Goal: Transaction & Acquisition: Purchase product/service

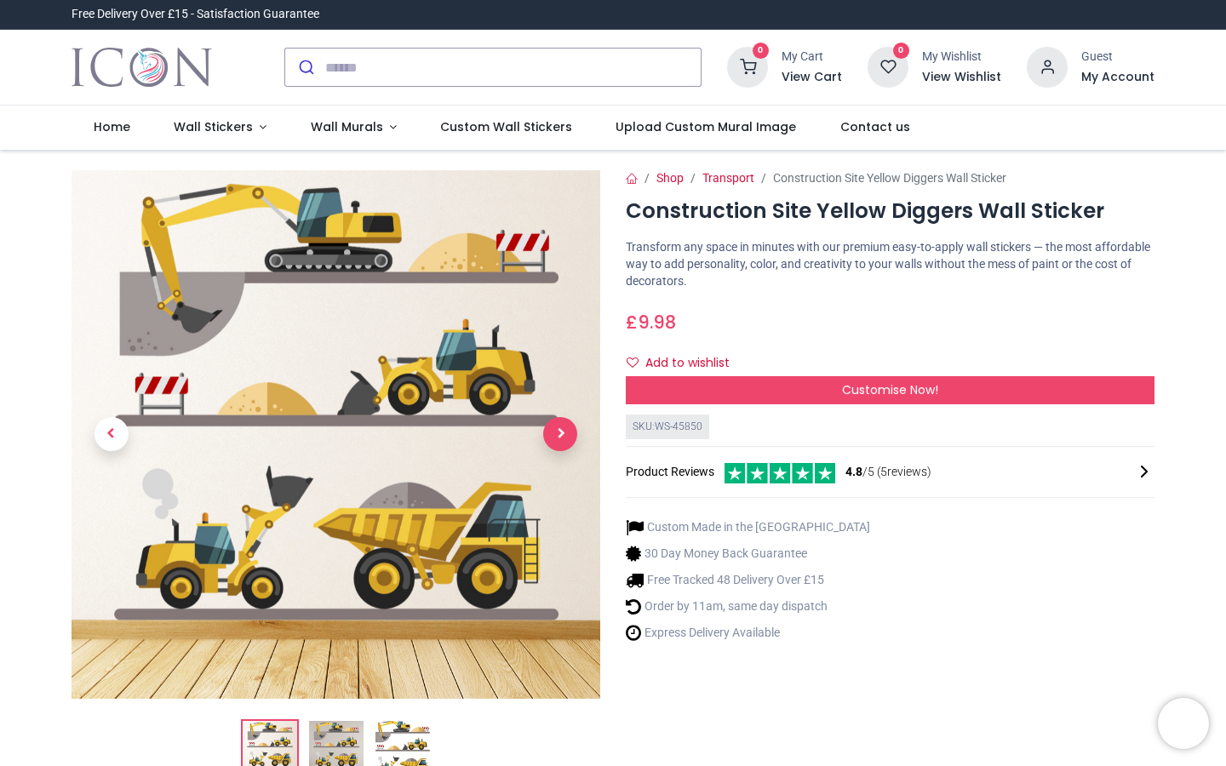
click at [555, 437] on span "Next" at bounding box center [560, 434] width 34 height 34
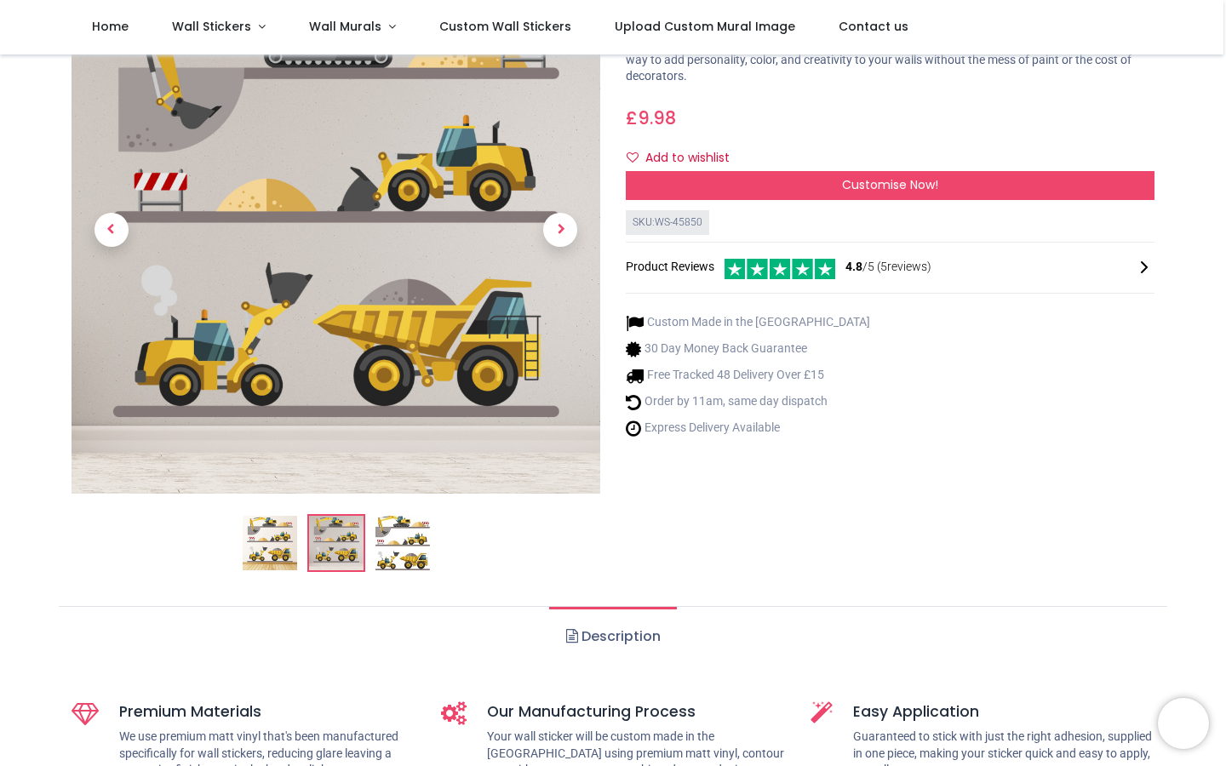
scroll to position [112, 0]
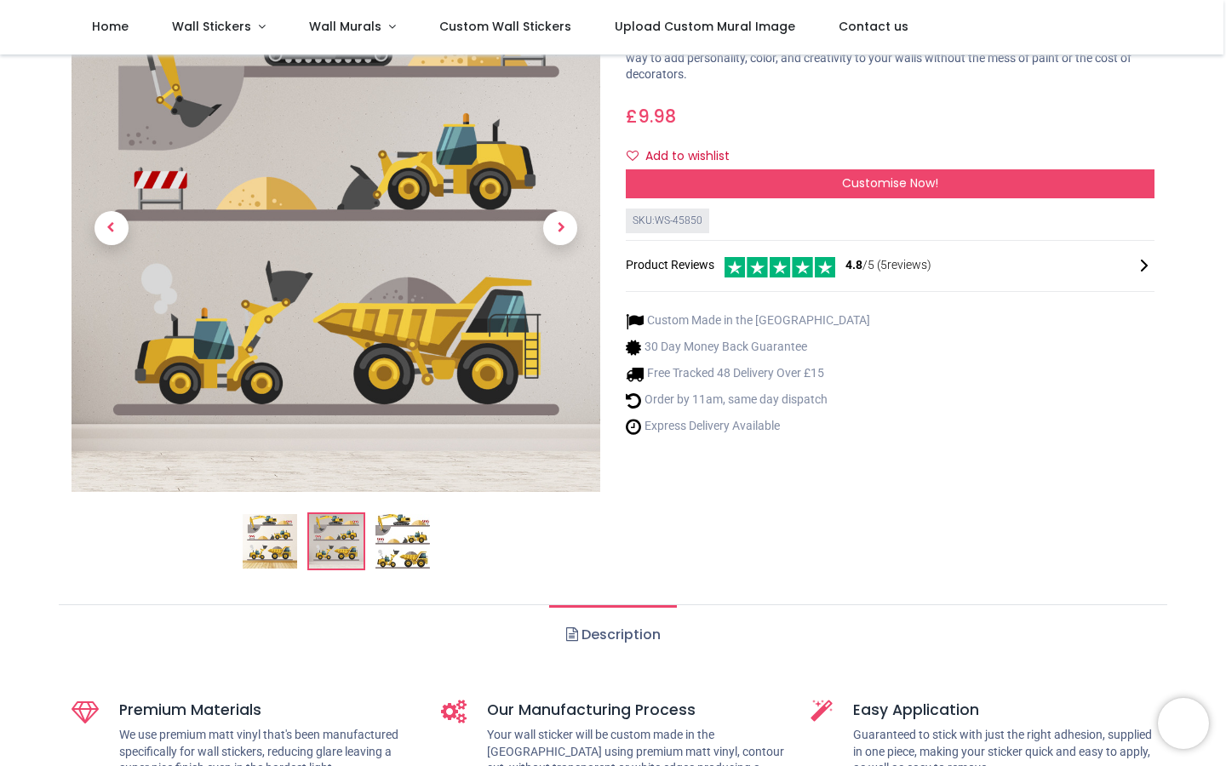
click at [252, 548] on img at bounding box center [270, 541] width 54 height 54
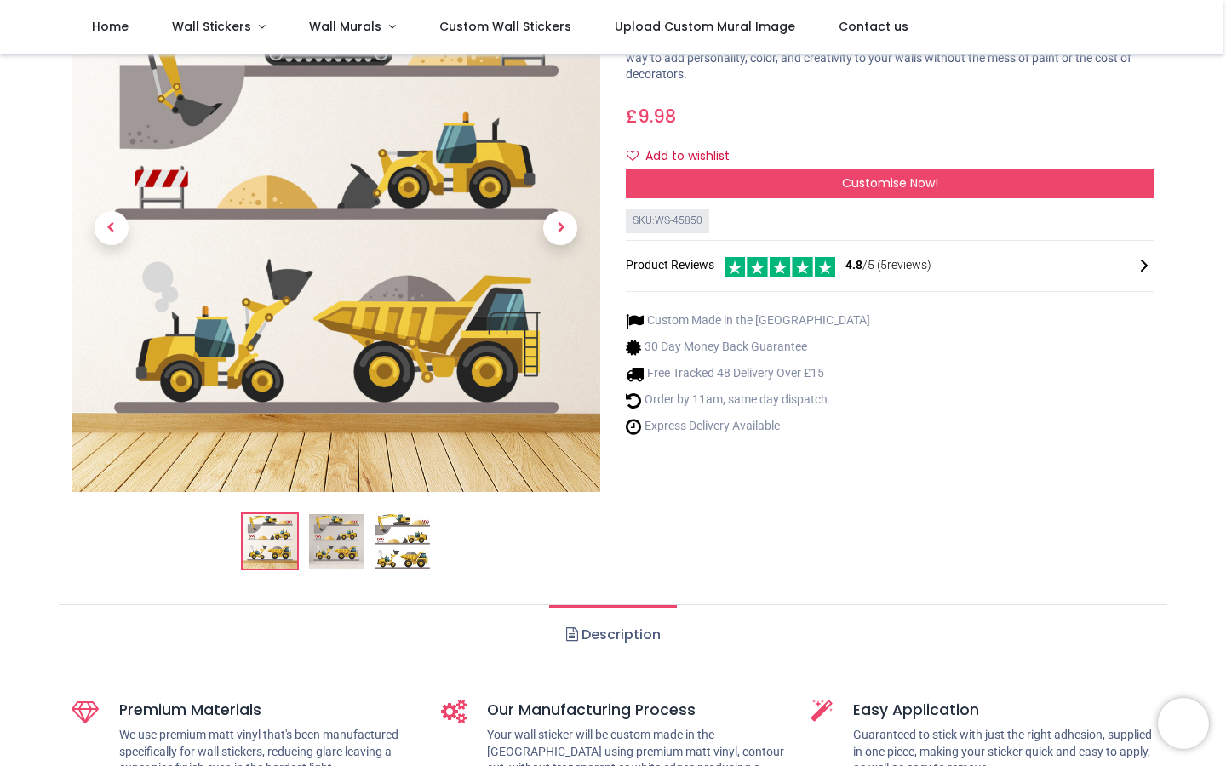
scroll to position [0, 0]
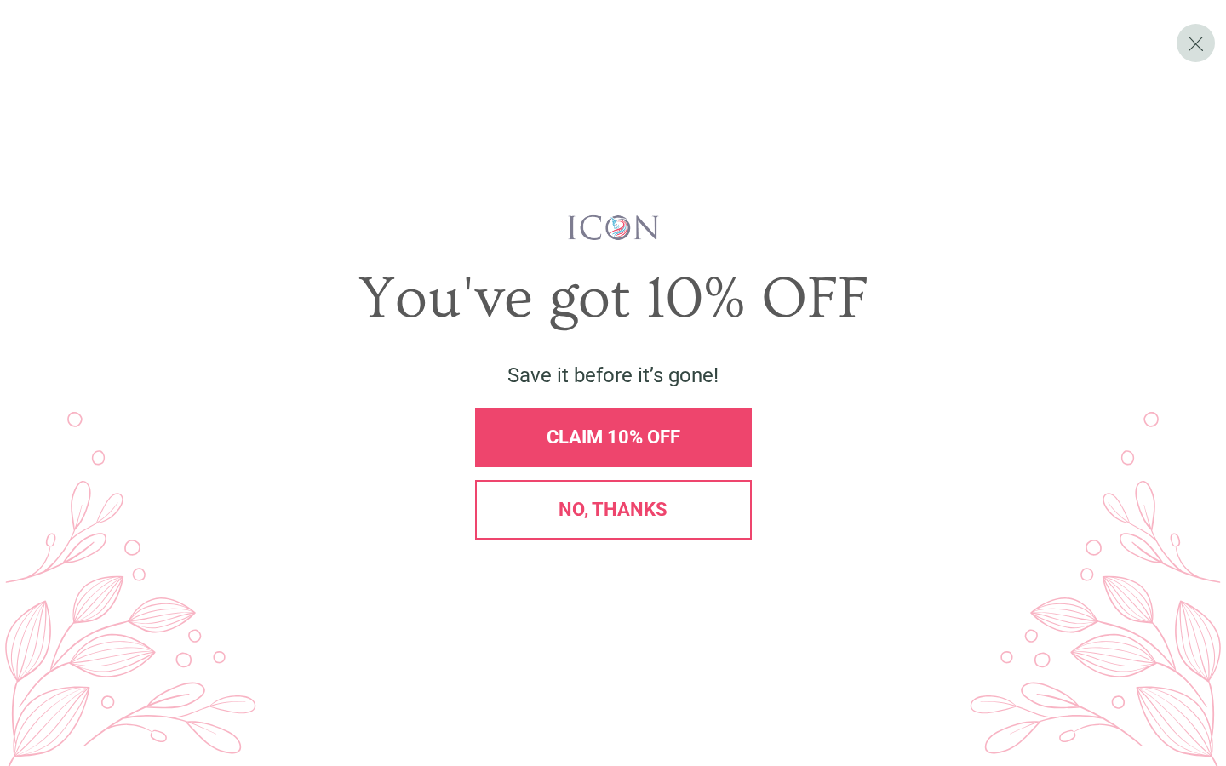
click at [925, 338] on div "You've got 10% OFF" at bounding box center [613, 299] width 1158 height 80
click at [1193, 55] on span "X" at bounding box center [1196, 44] width 18 height 26
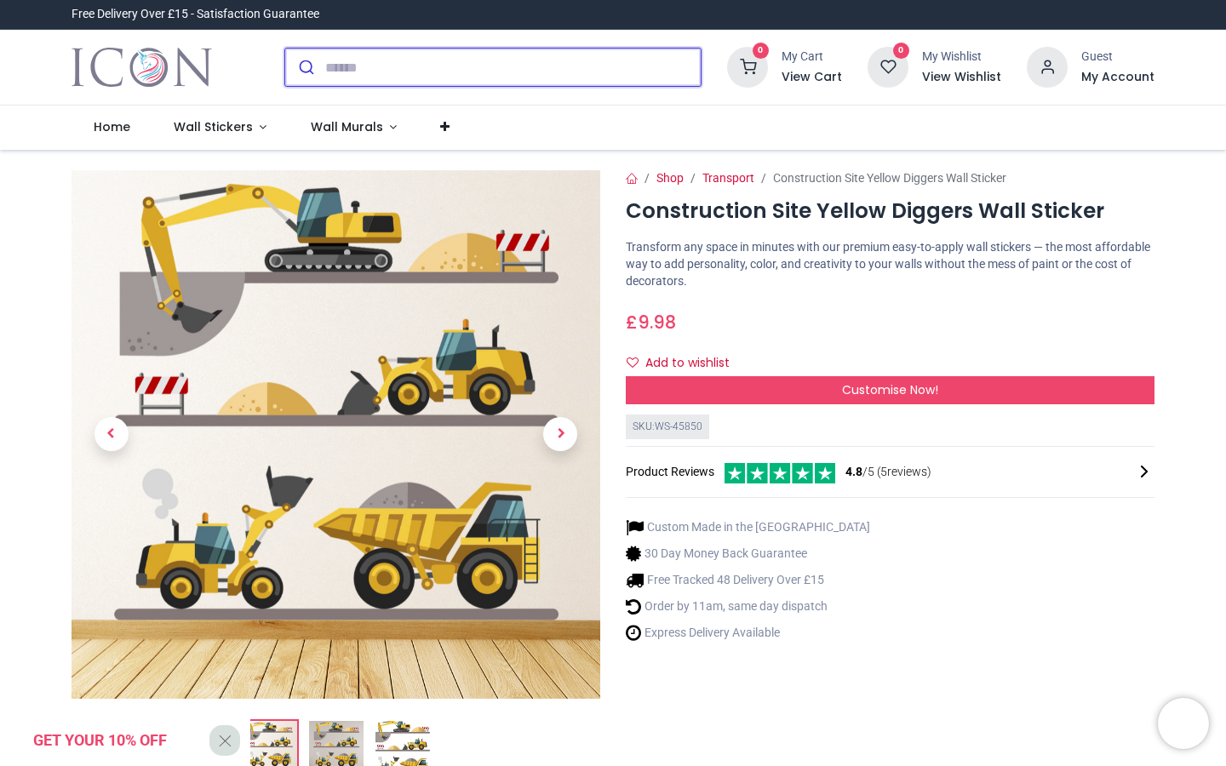
click at [327, 66] on input "search" at bounding box center [512, 67] width 375 height 37
type input "*****"
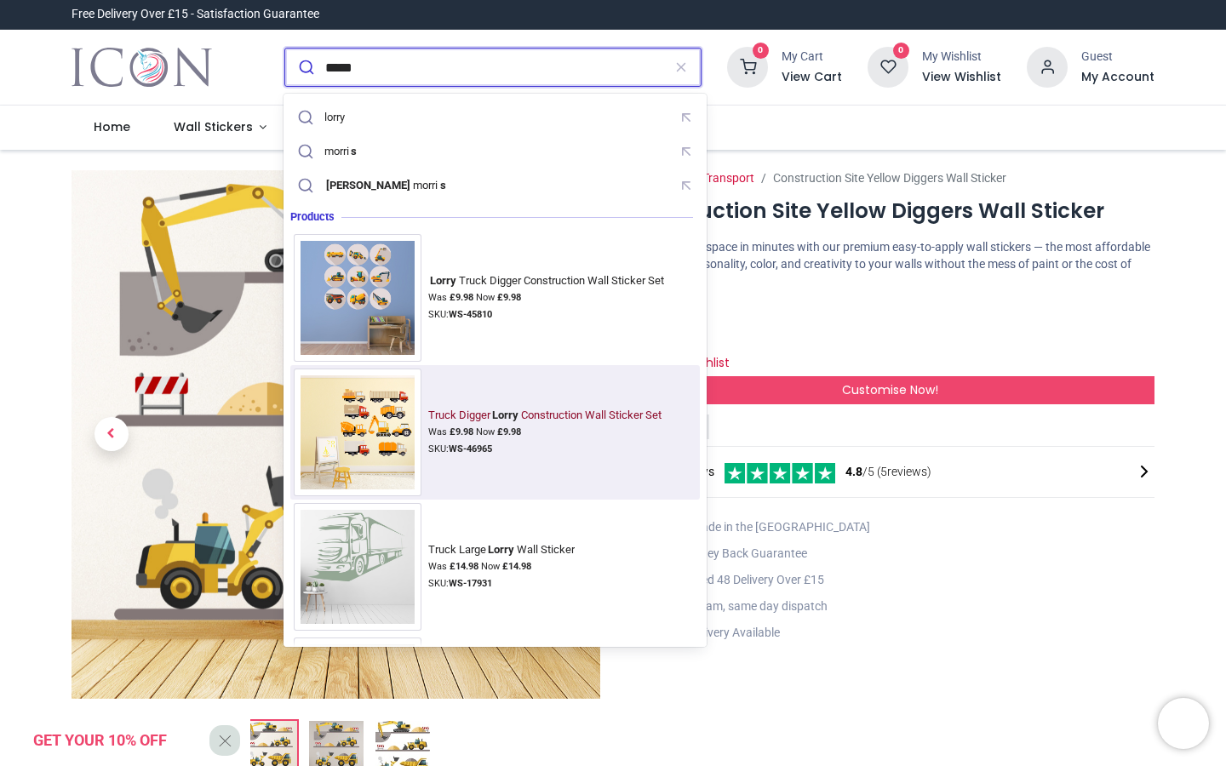
click at [375, 407] on img at bounding box center [358, 433] width 128 height 128
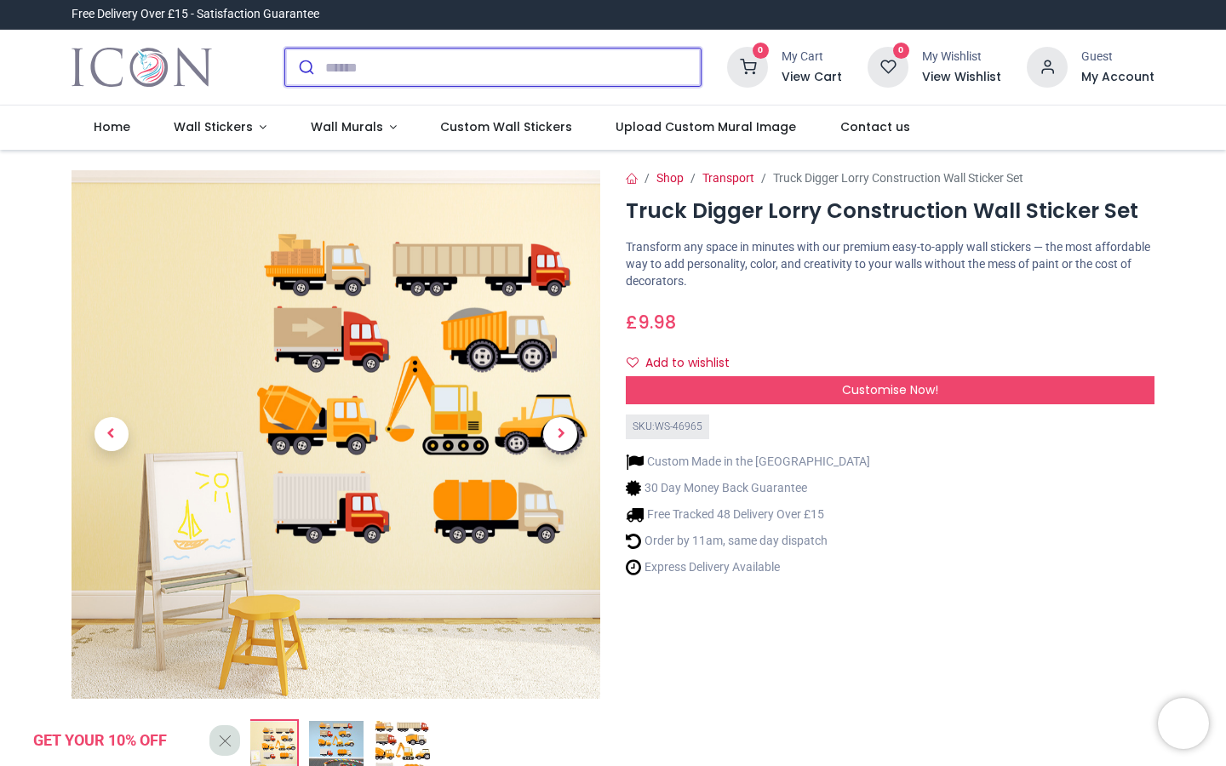
click at [374, 70] on input "search" at bounding box center [512, 67] width 375 height 37
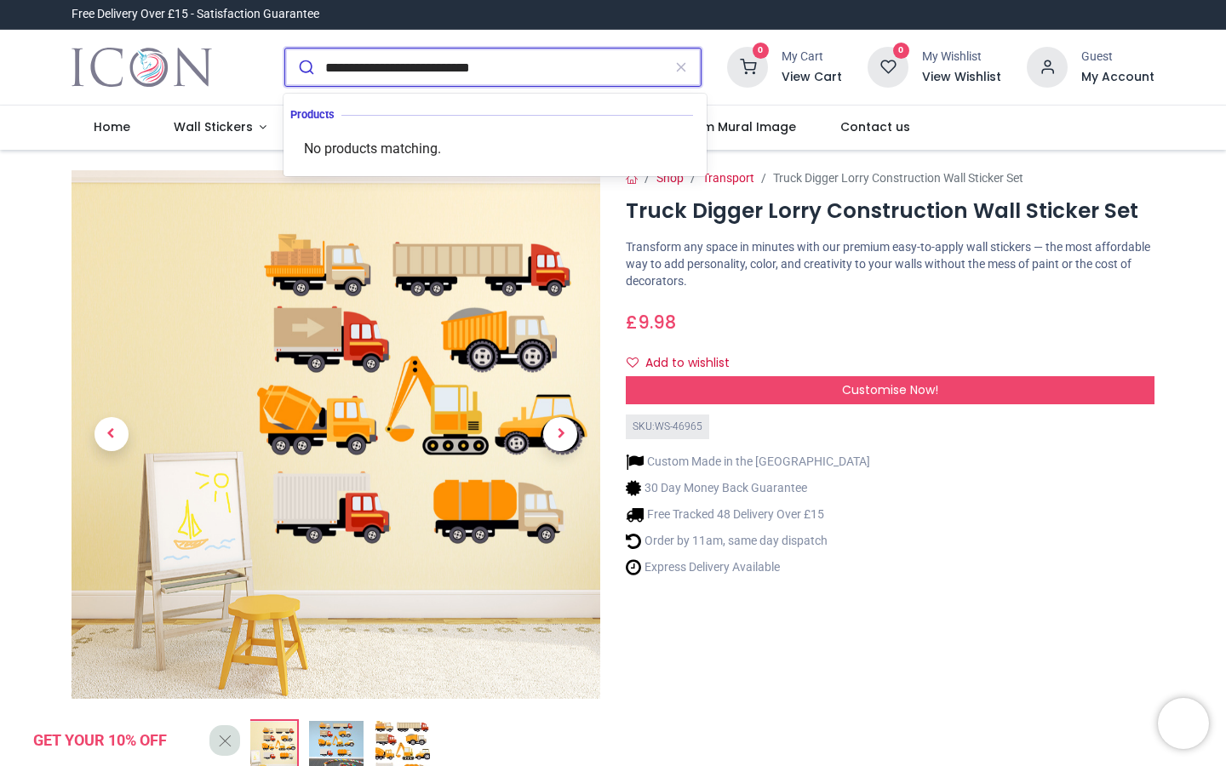
type input "**********"
click at [285, 49] on button "submit" at bounding box center [305, 67] width 40 height 37
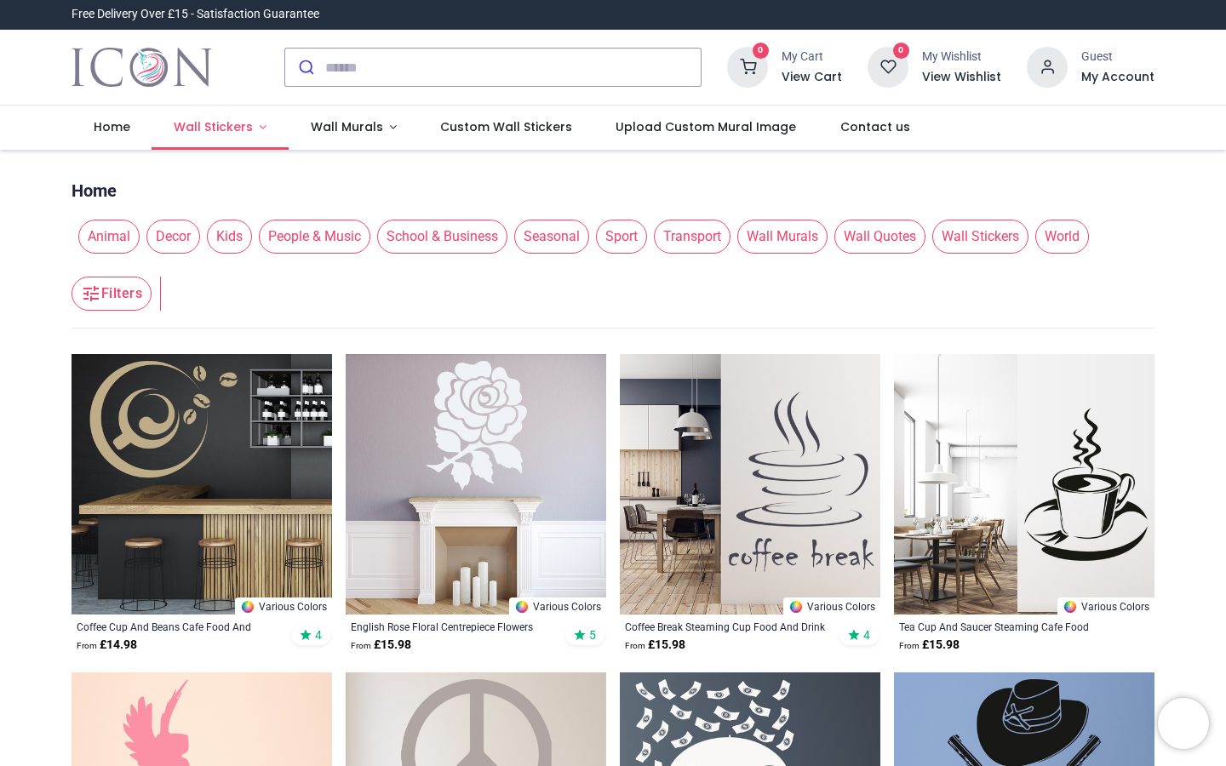
click at [219, 132] on span "Wall Stickers" at bounding box center [213, 126] width 79 height 17
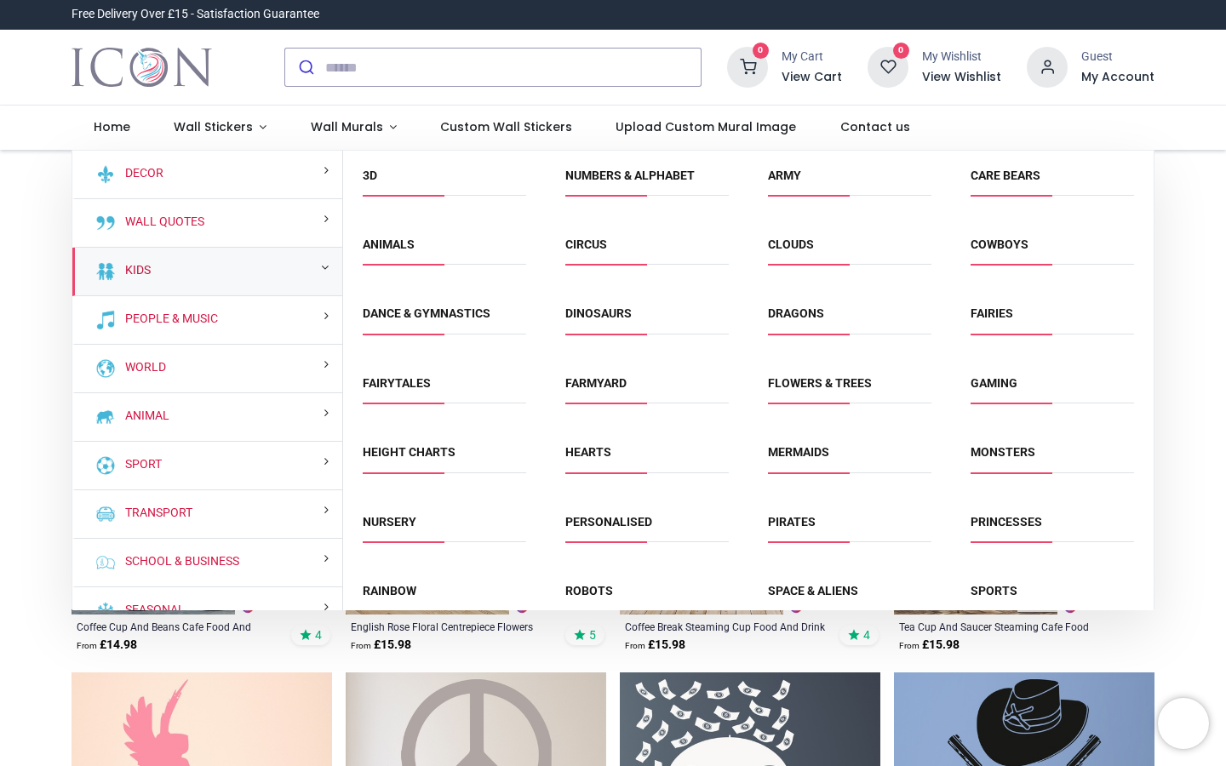
click at [140, 272] on link "Kids" at bounding box center [134, 270] width 32 height 17
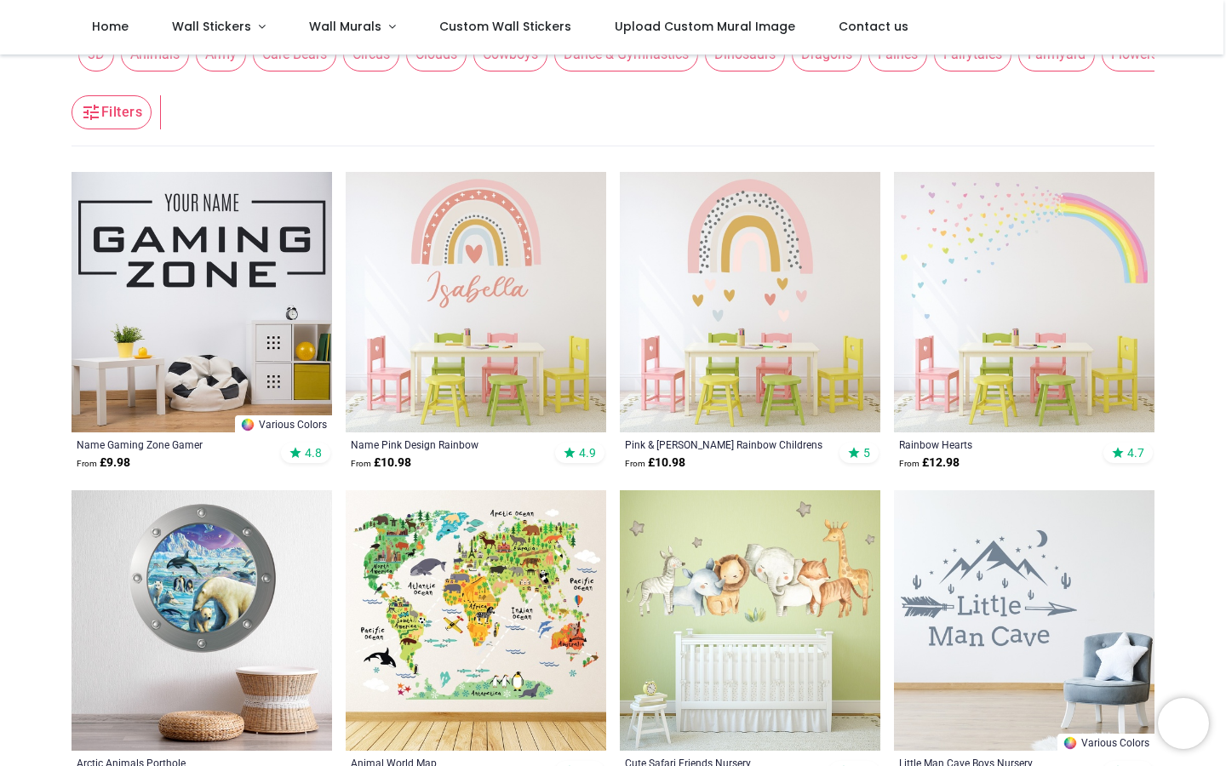
scroll to position [454, 0]
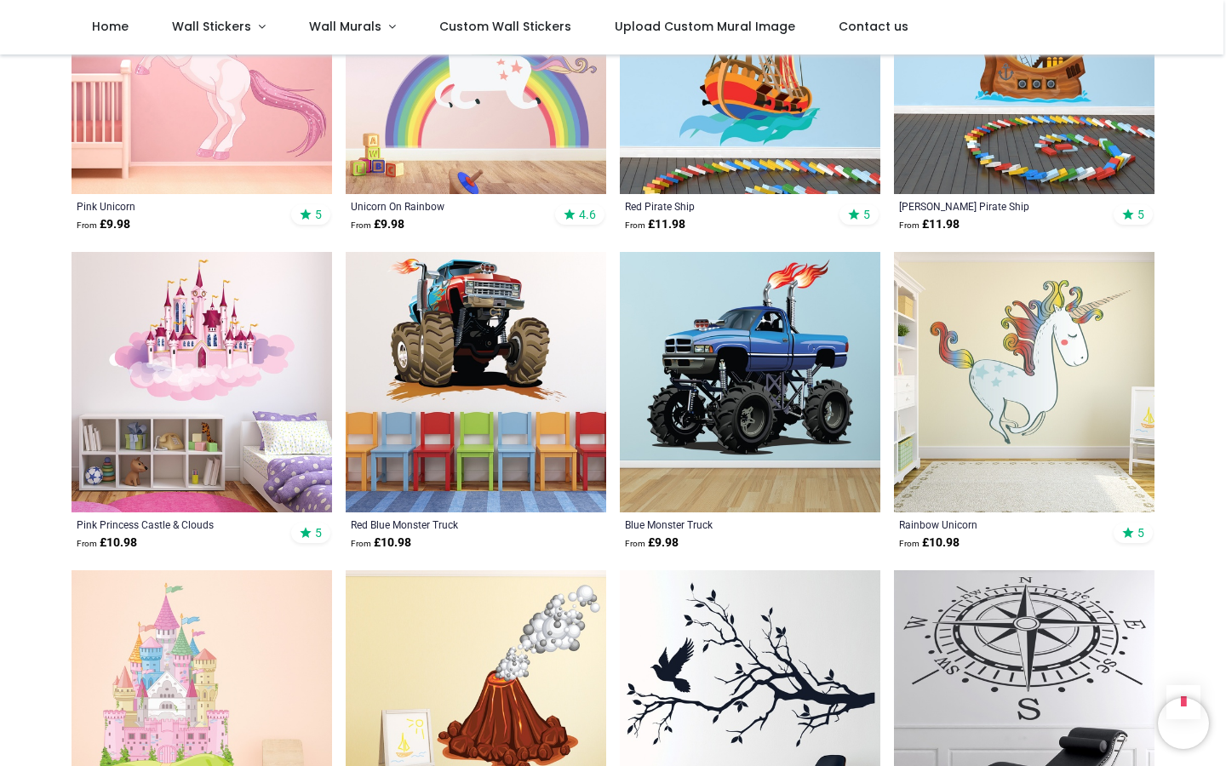
scroll to position [4040, 0]
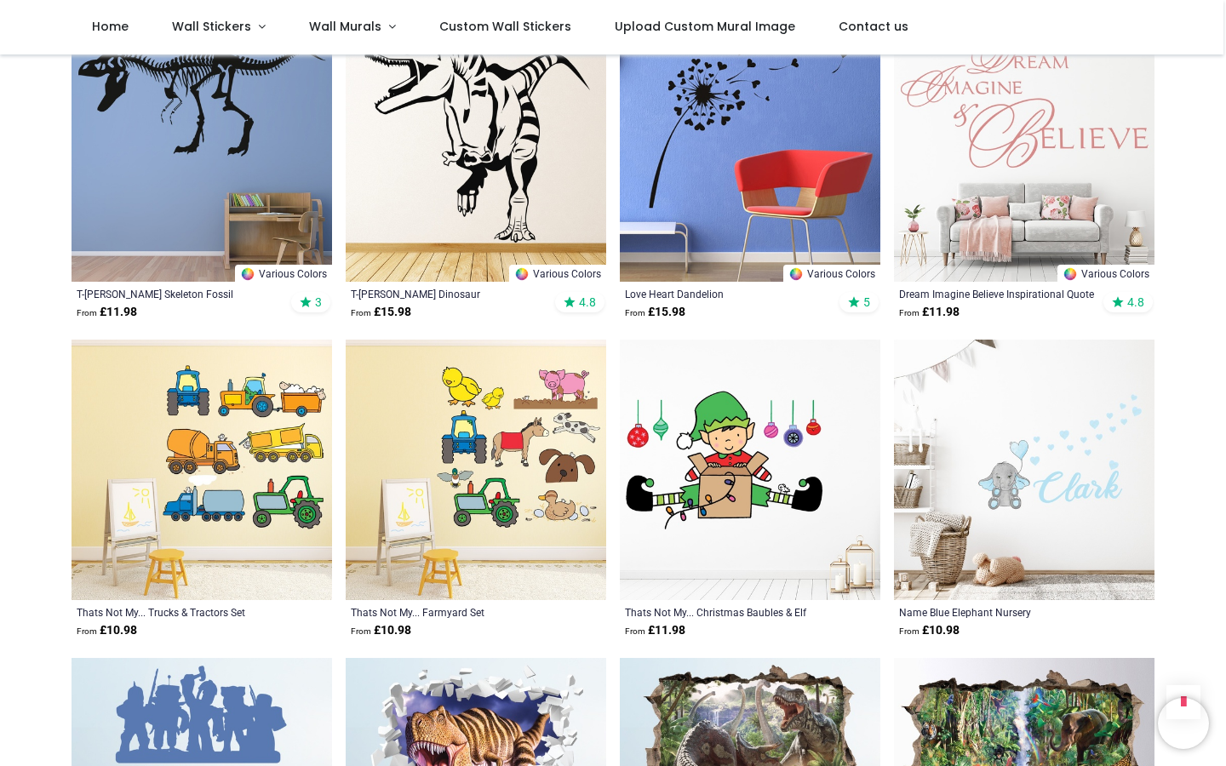
scroll to position [5211, 0]
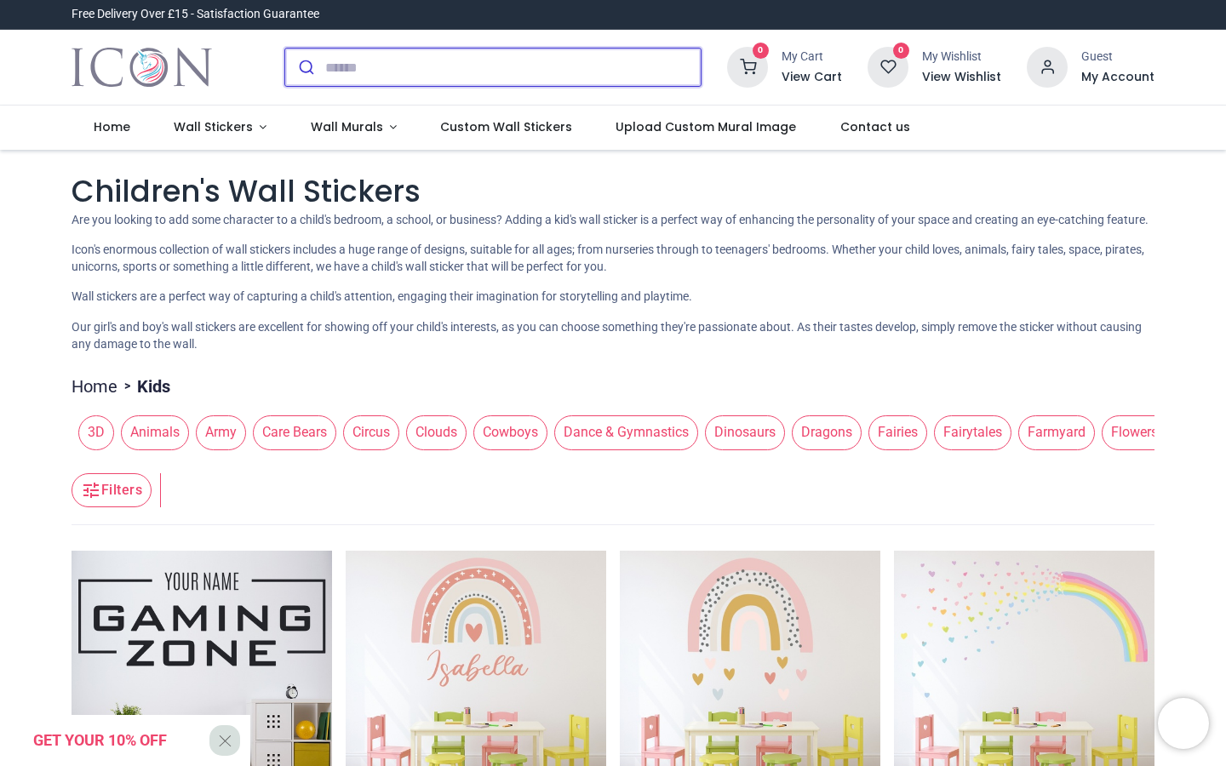
click at [360, 60] on input "search" at bounding box center [512, 67] width 375 height 37
type input "**********"
click at [285, 49] on button "submit" at bounding box center [305, 67] width 40 height 37
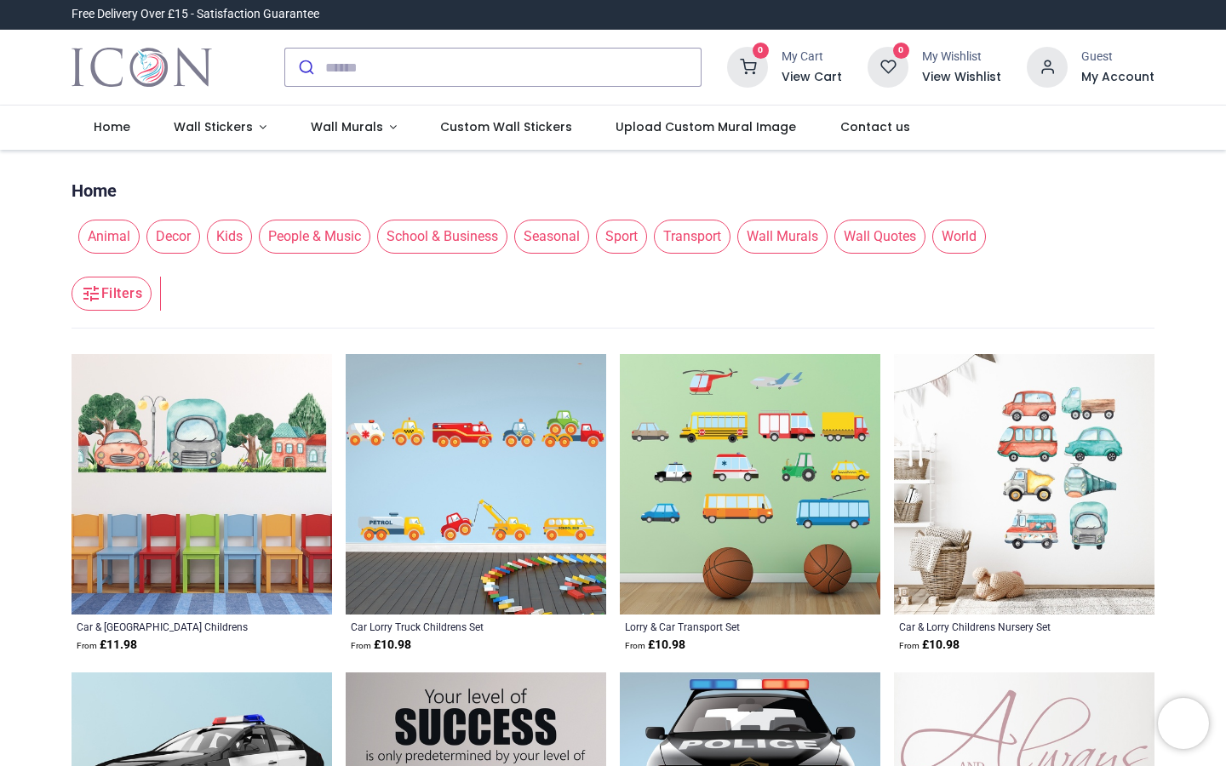
click at [736, 499] on img at bounding box center [750, 484] width 260 height 260
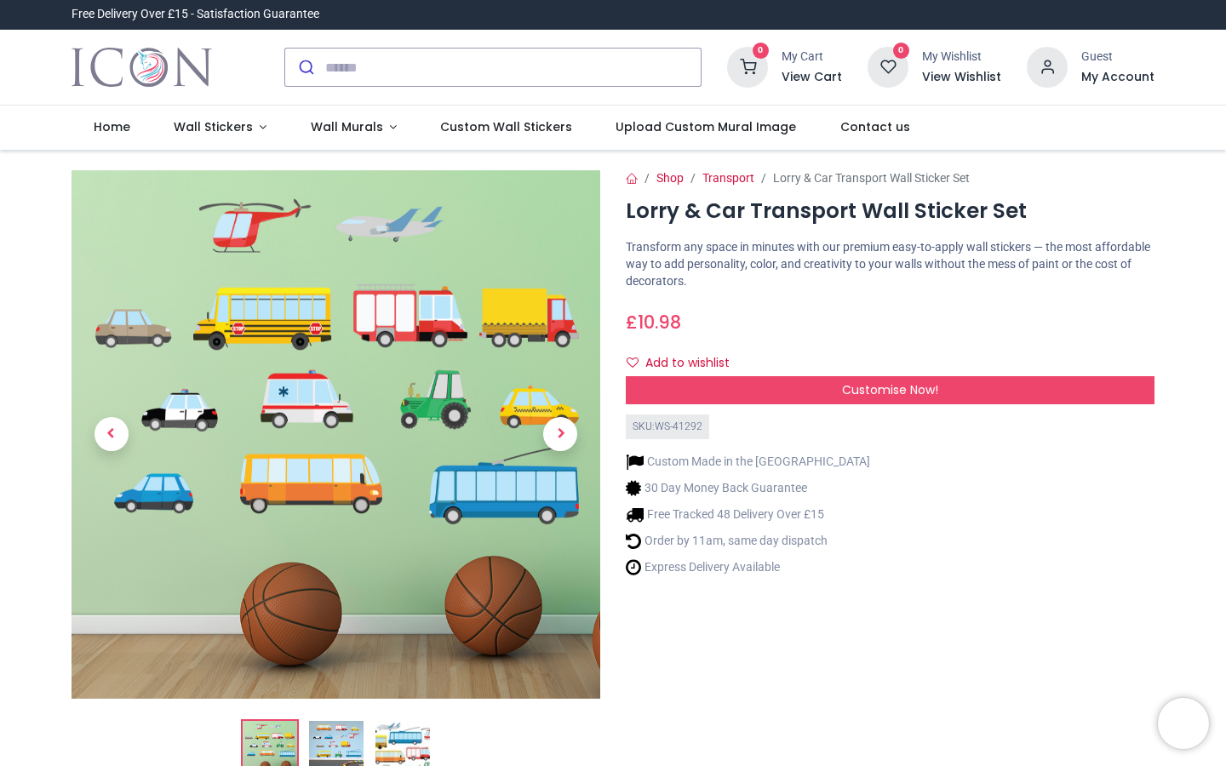
click at [312, 743] on img at bounding box center [336, 748] width 54 height 54
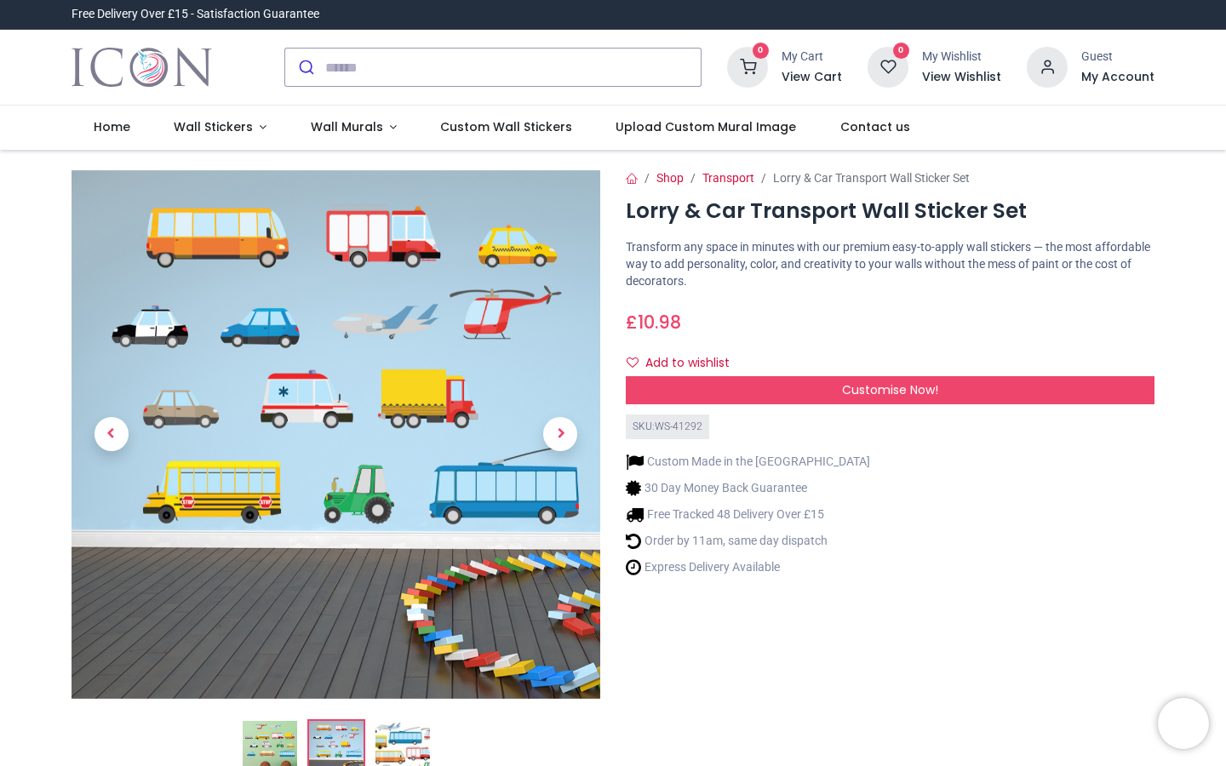
click at [123, 96] on div "0 My Cart View Cart 0 Guest" at bounding box center [613, 67] width 1108 height 75
